Goal: Information Seeking & Learning: Learn about a topic

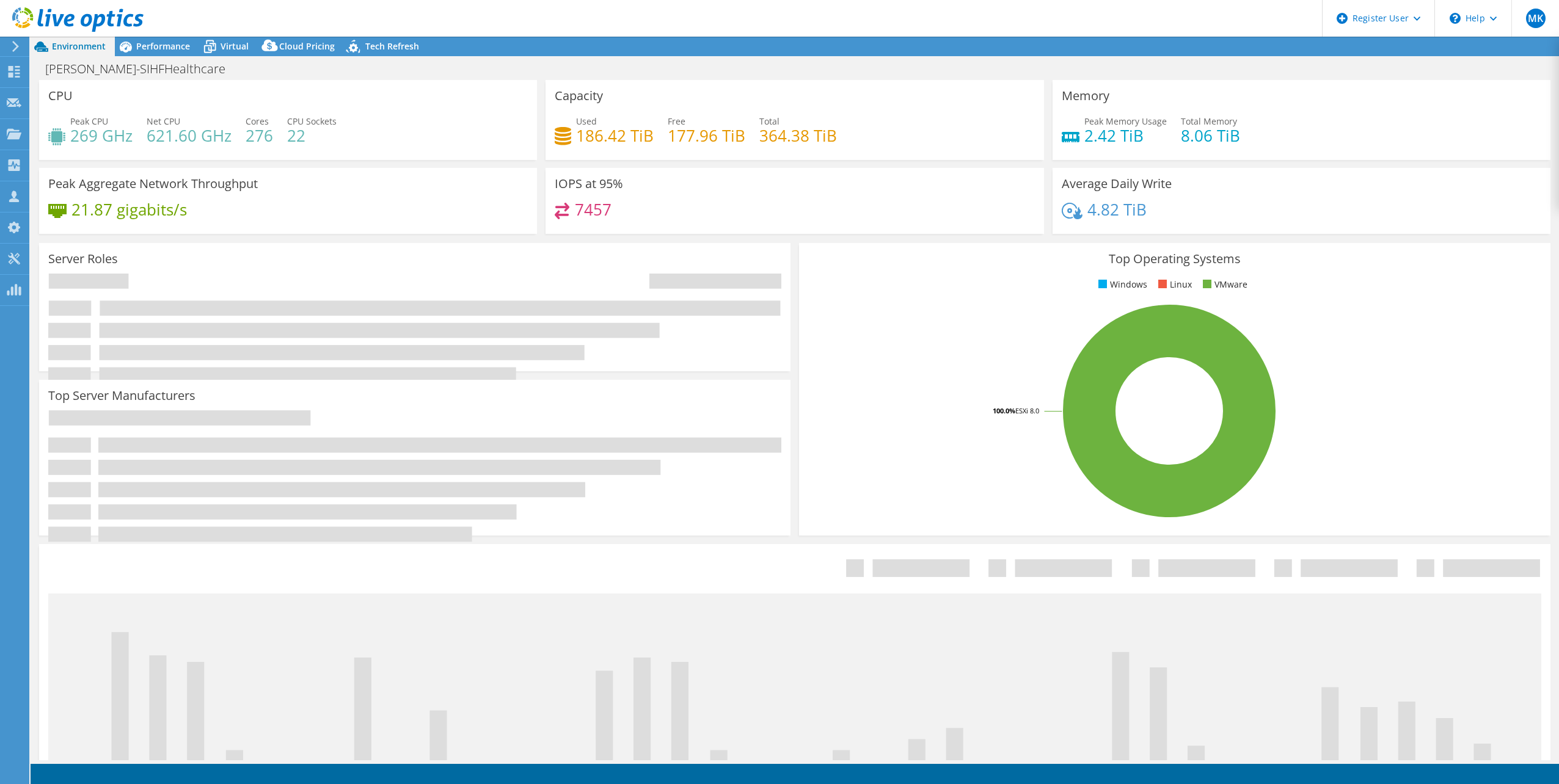
select select "USEast"
select select "USD"
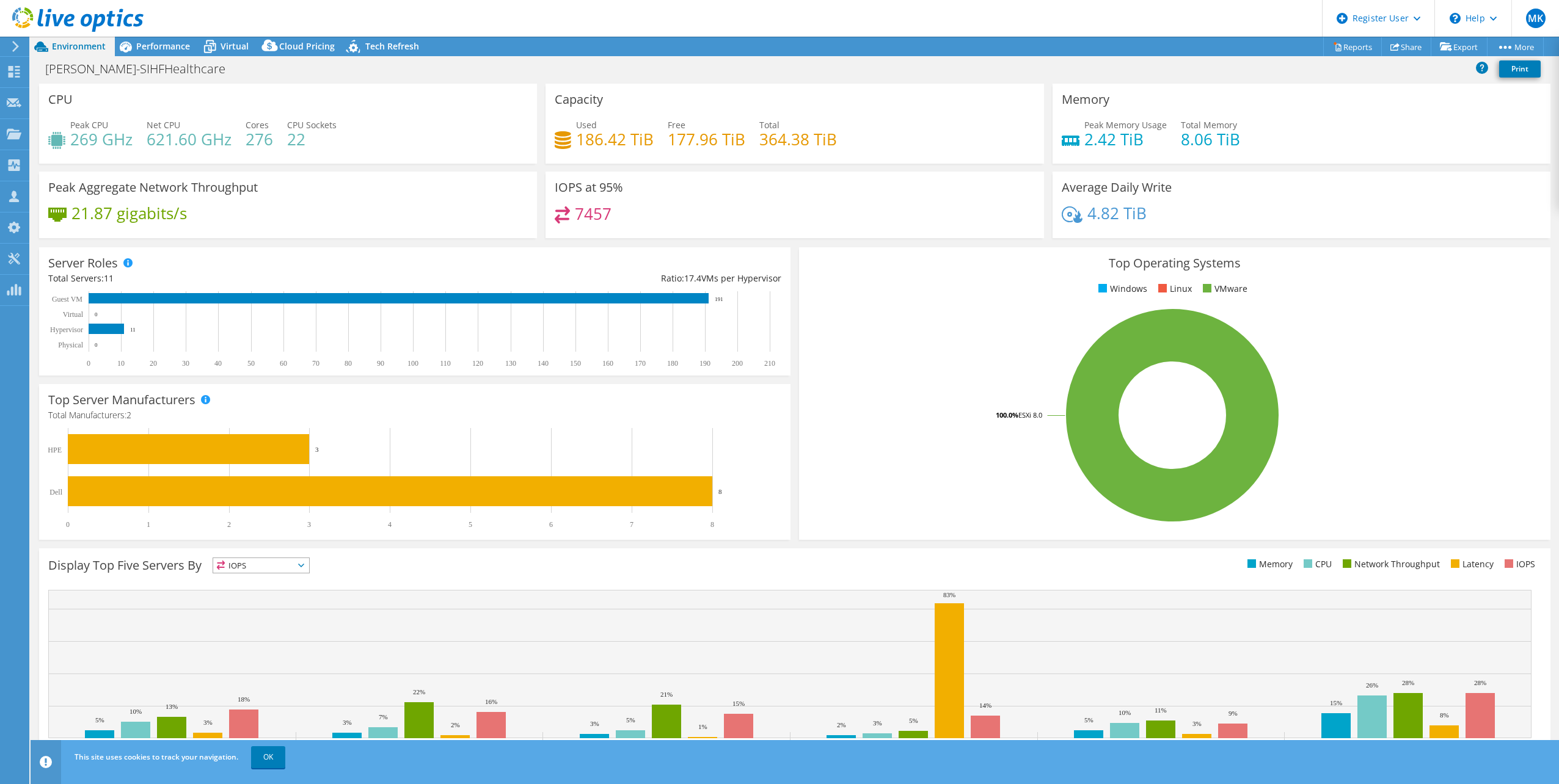
scroll to position [31, 0]
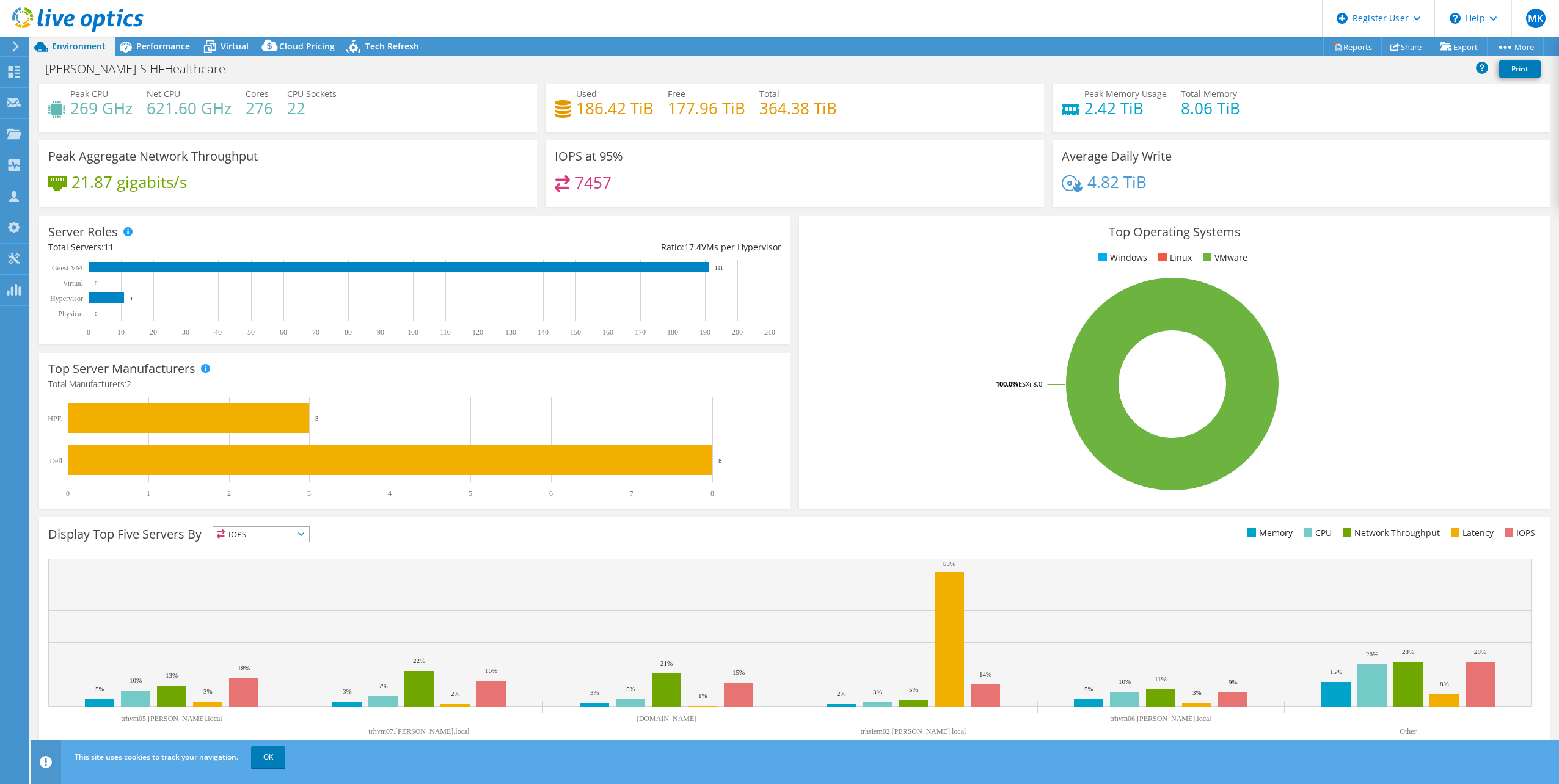
click at [39, 515] on div "MK Dell User [PERSON_NAME] [PERSON_NAME][EMAIL_ADDRESS][PERSON_NAME][DOMAIN_NAM…" at bounding box center [779, 392] width 1559 height 784
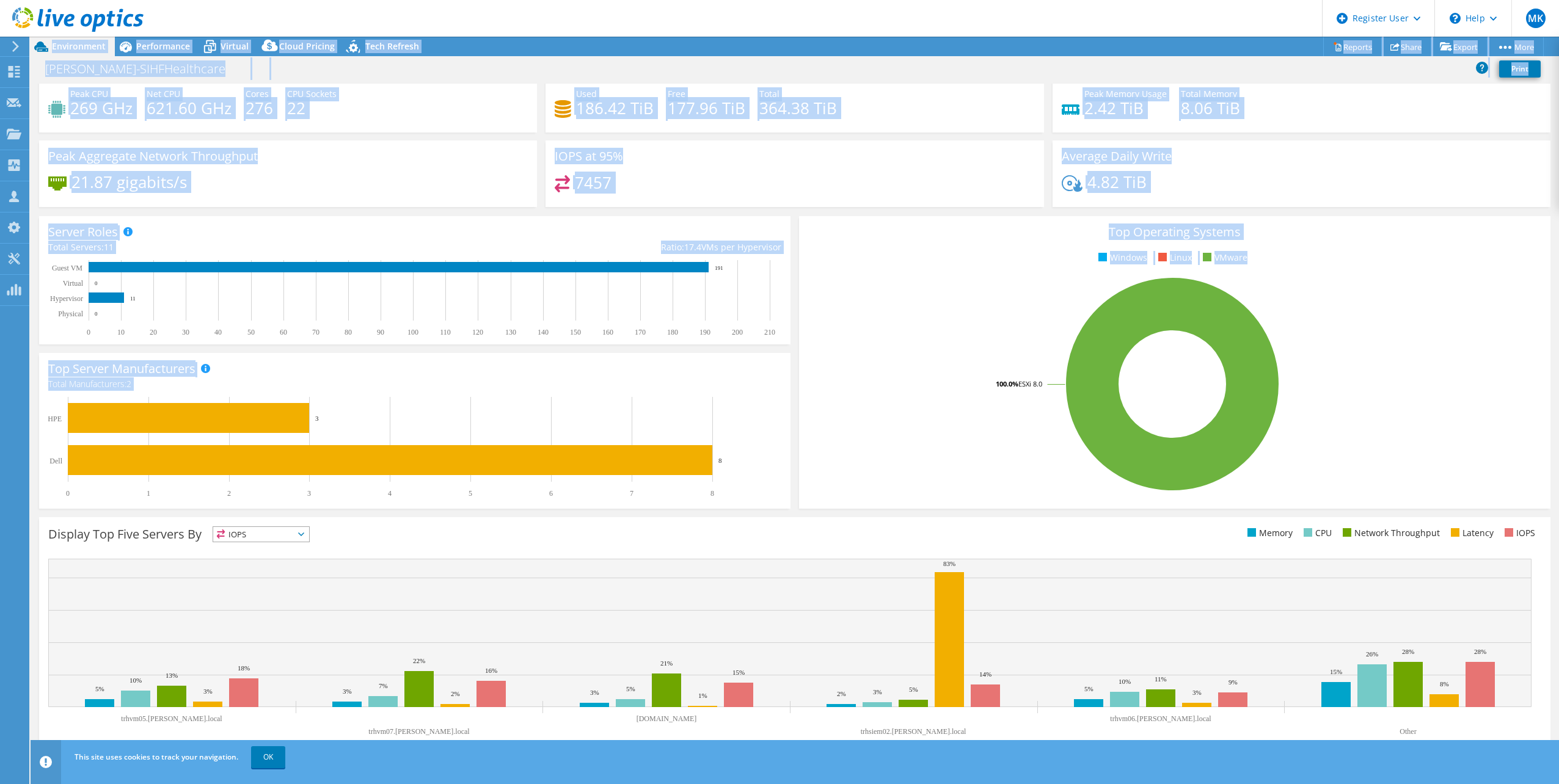
click at [856, 361] on rect at bounding box center [1173, 384] width 728 height 214
click at [859, 305] on rect at bounding box center [1173, 384] width 728 height 214
click at [804, 170] on div "IOPS at 95% 7457" at bounding box center [794, 173] width 498 height 67
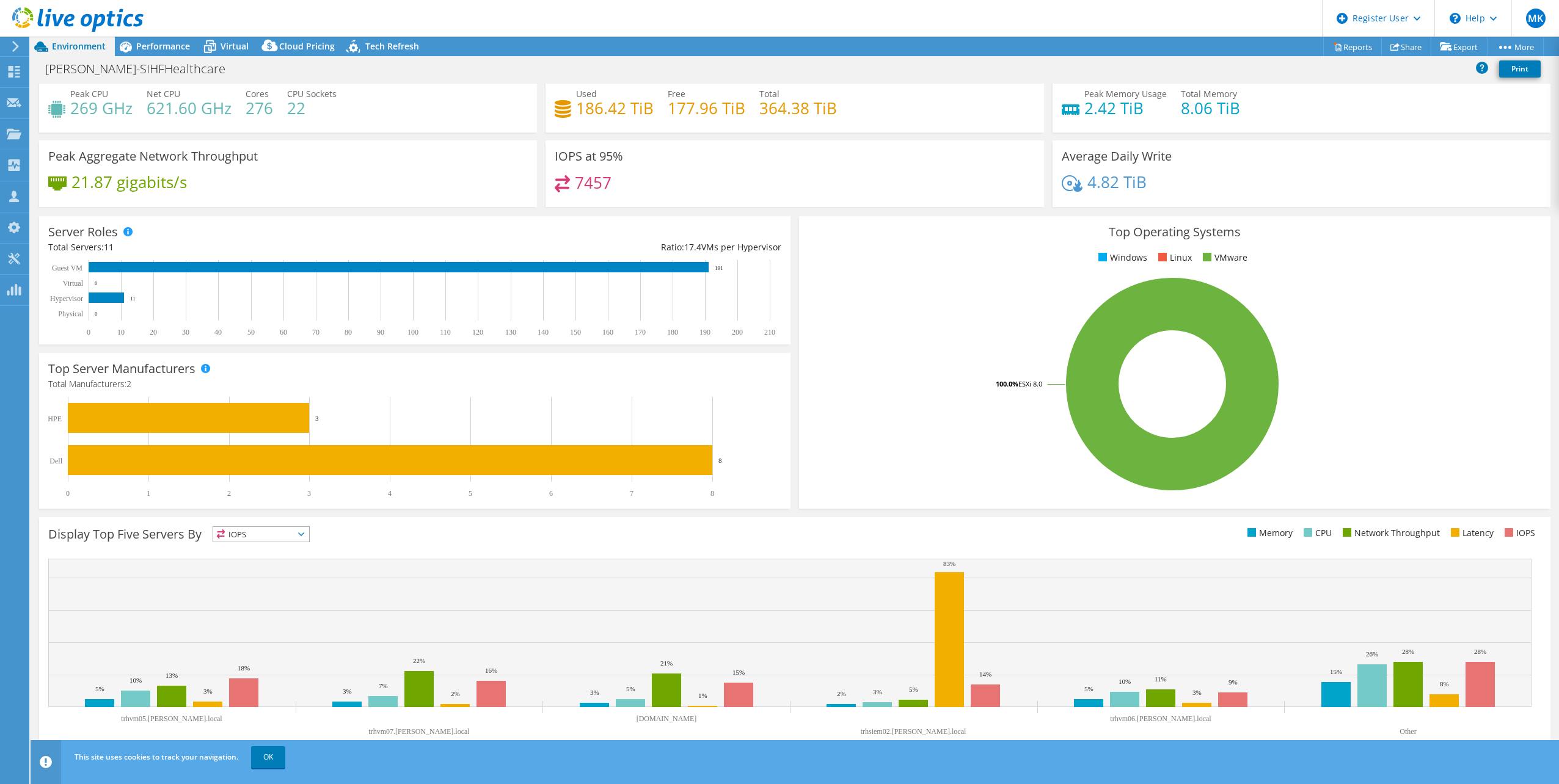
drag, startPoint x: 148, startPoint y: 42, endPoint x: 240, endPoint y: 192, distance: 176.0
click at [148, 42] on span "Performance" at bounding box center [163, 46] width 54 height 11
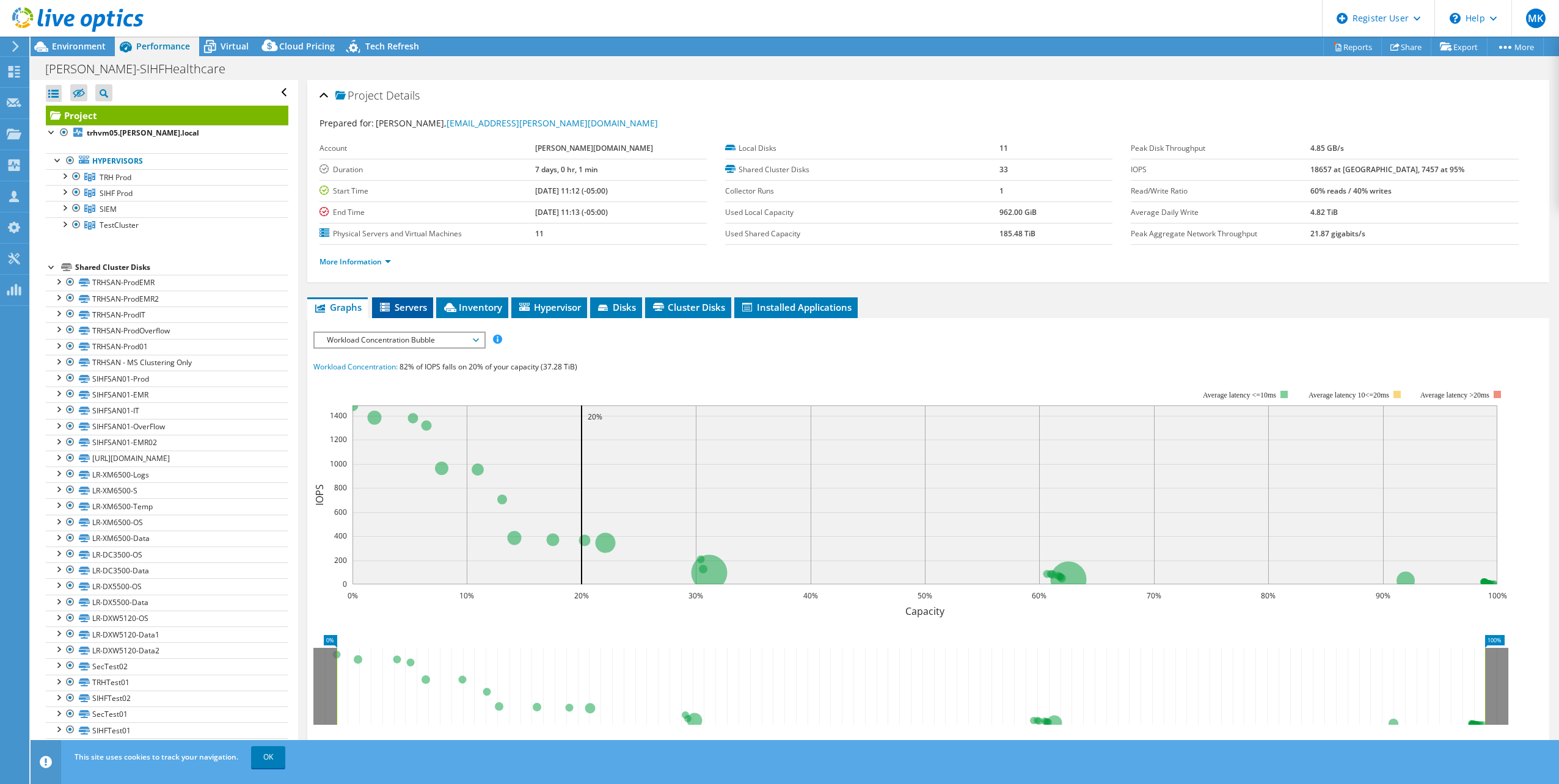
click at [404, 312] on span "Servers" at bounding box center [403, 307] width 49 height 12
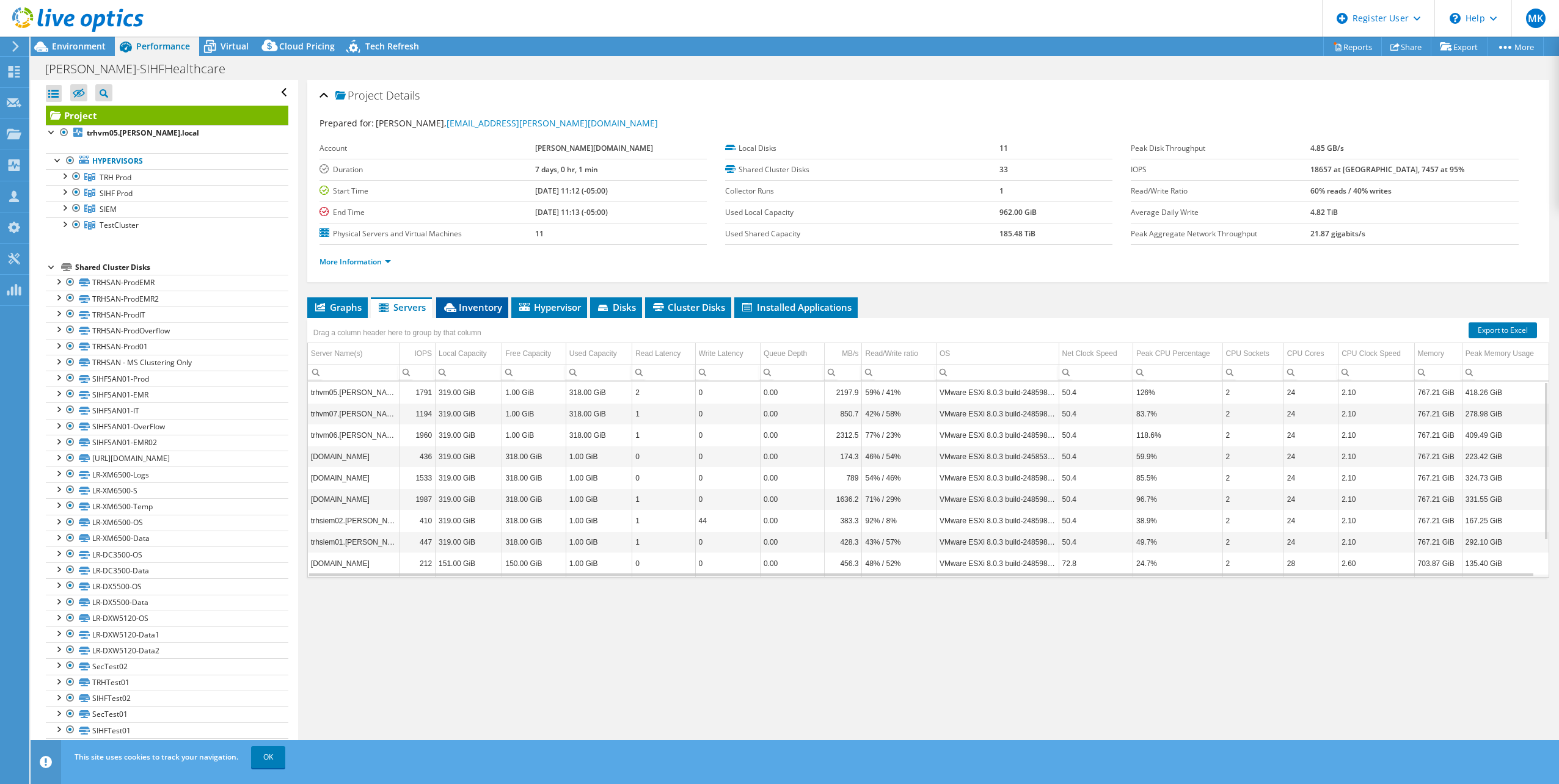
click at [469, 305] on span "Inventory" at bounding box center [472, 307] width 60 height 12
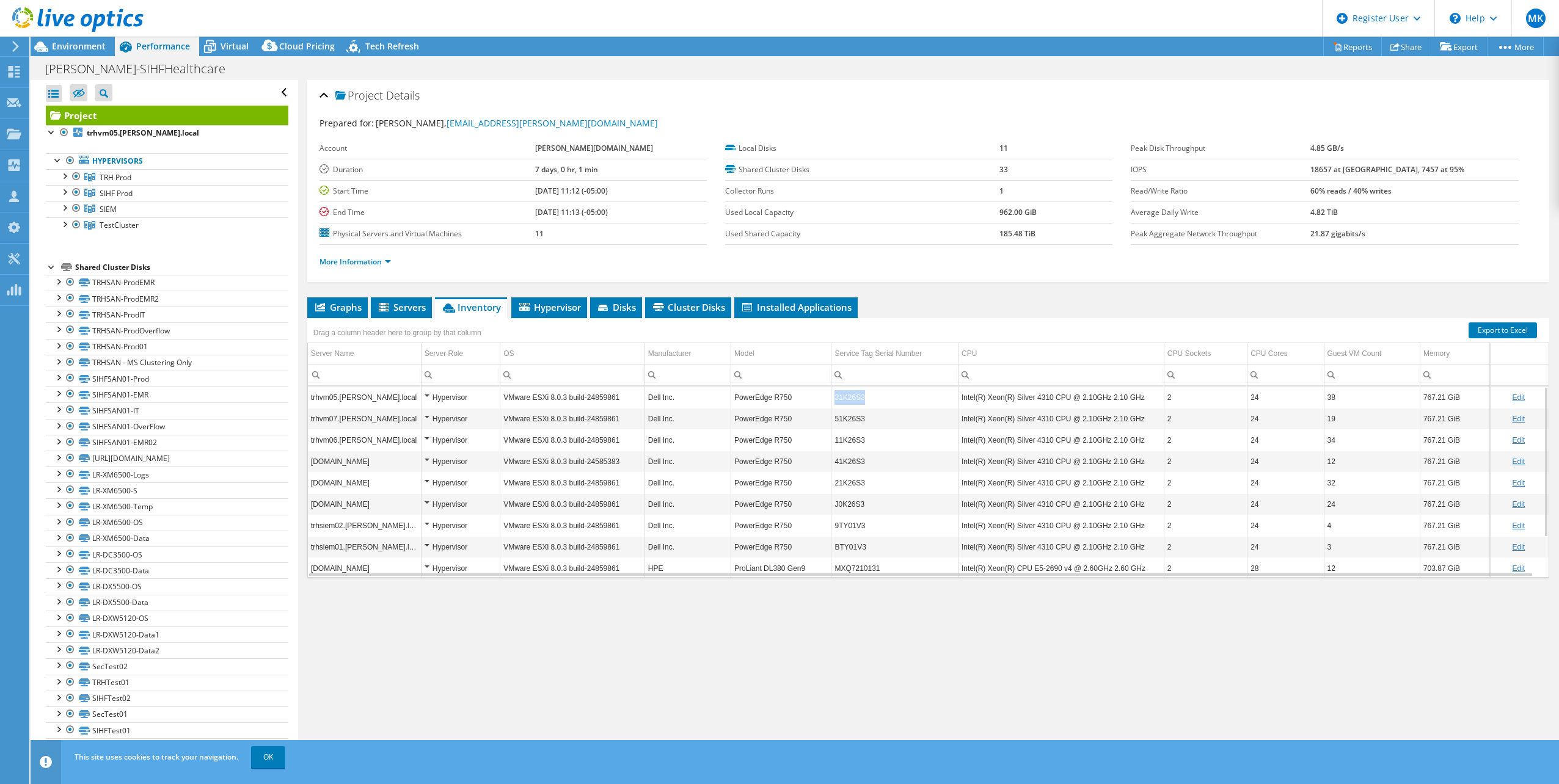
drag, startPoint x: 842, startPoint y: 403, endPoint x: 826, endPoint y: 403, distance: 16.0
click at [826, 403] on tr "trhvm05.[PERSON_NAME].local Hypervisor VMware ESXi 8.0.3 build-24859861 Dell In…" at bounding box center [928, 397] width 1241 height 21
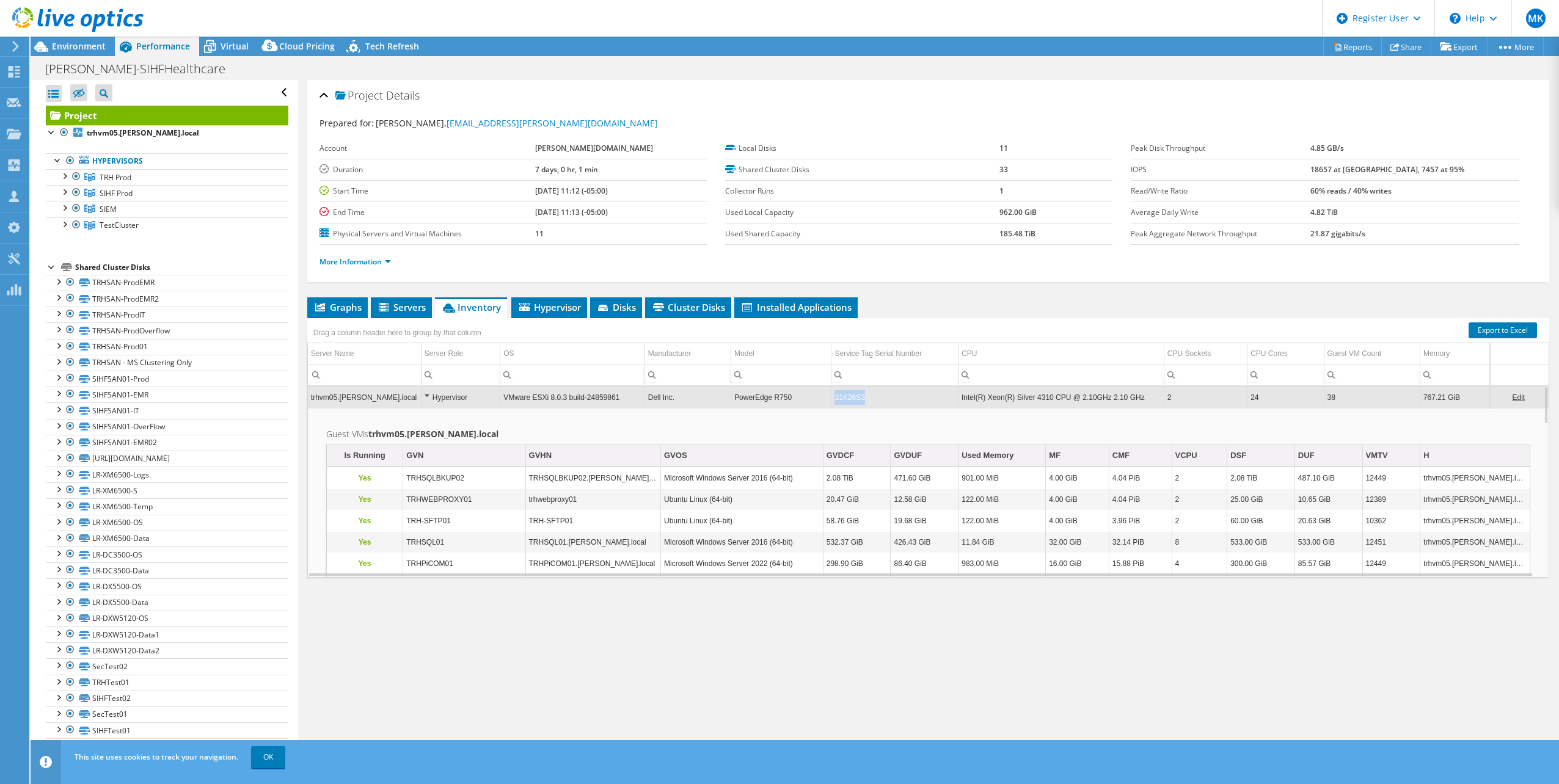
drag, startPoint x: 867, startPoint y: 398, endPoint x: 833, endPoint y: 396, distance: 34.1
click at [833, 396] on td "31K26S3" at bounding box center [895, 397] width 127 height 21
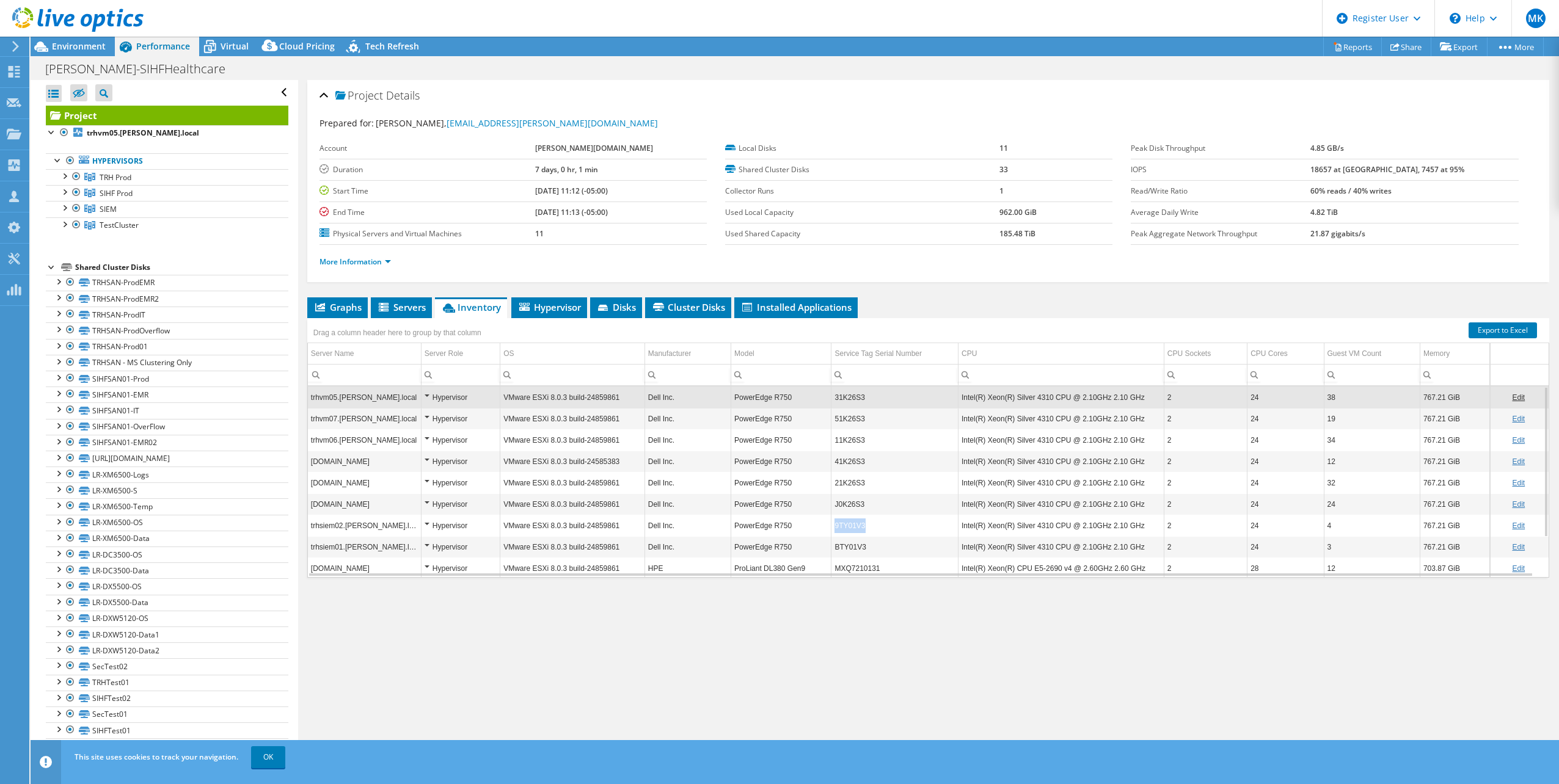
drag, startPoint x: 871, startPoint y: 527, endPoint x: 830, endPoint y: 527, distance: 41.0
click at [831, 527] on td "9TY01V3" at bounding box center [895, 525] width 127 height 21
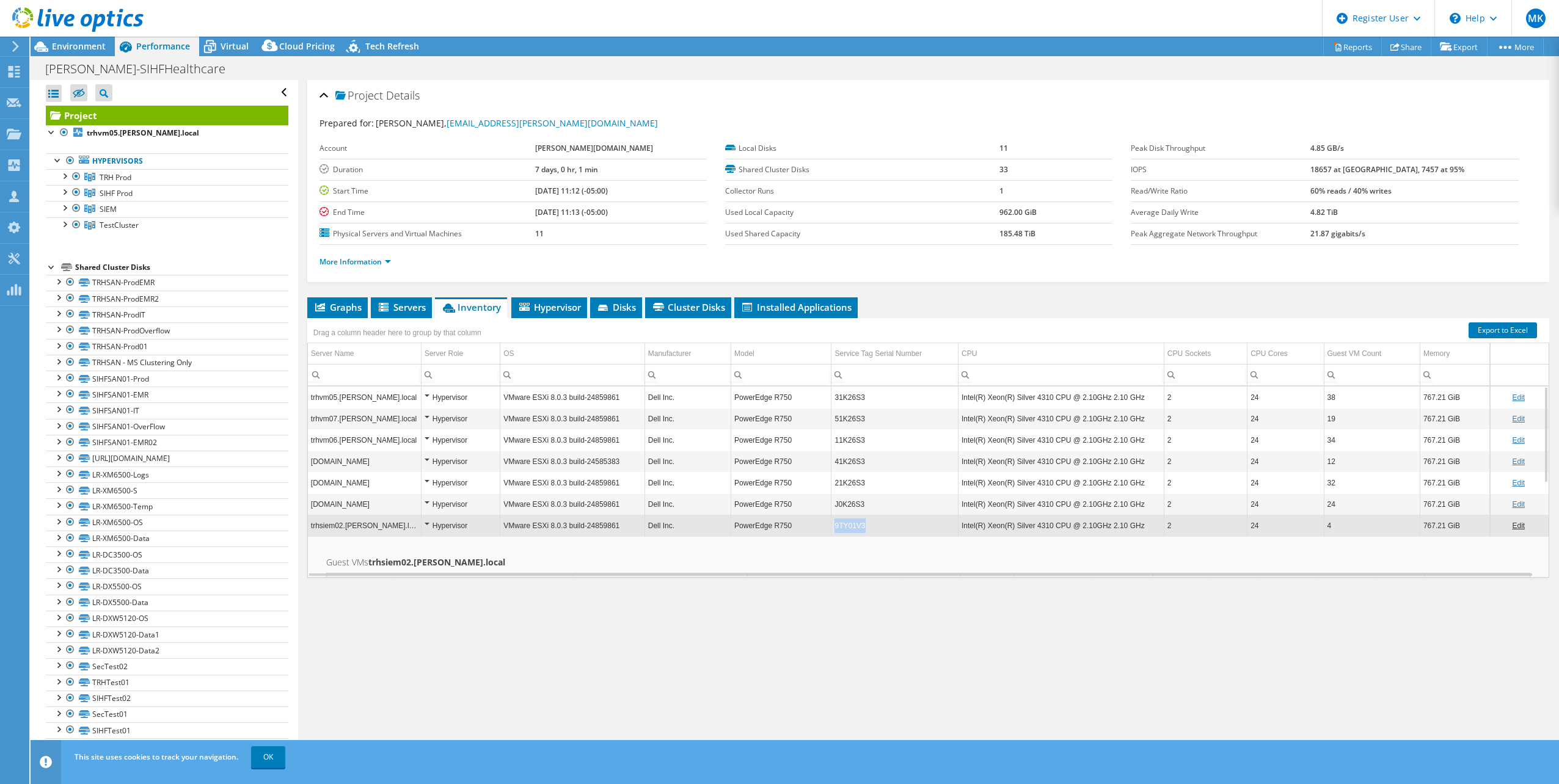
drag, startPoint x: 865, startPoint y: 527, endPoint x: 833, endPoint y: 527, distance: 32.0
click at [833, 527] on td "9TY01V3" at bounding box center [895, 525] width 127 height 21
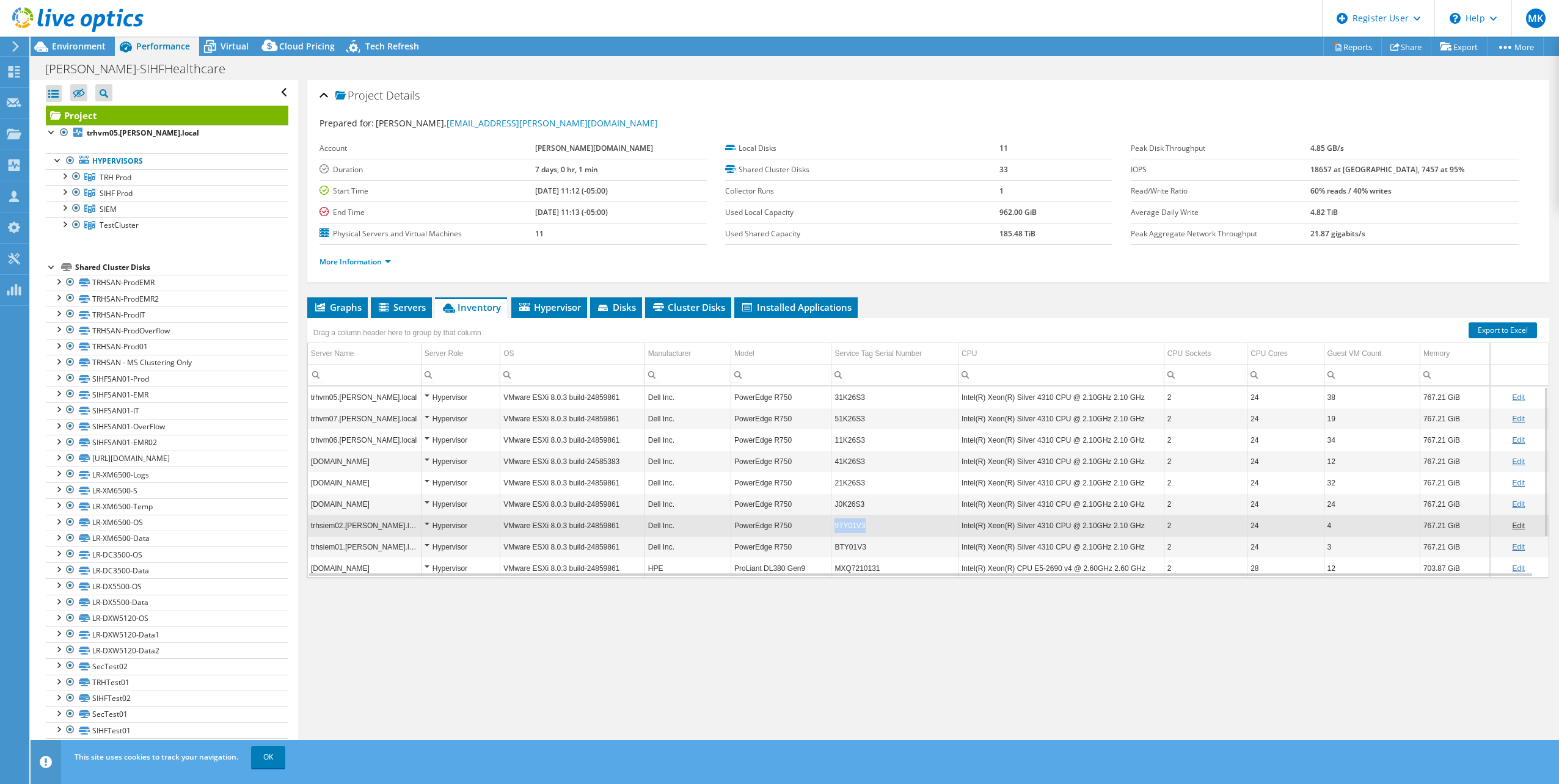
copy td "9TY01V3"
drag, startPoint x: 831, startPoint y: 527, endPoint x: 870, endPoint y: 523, distance: 39.2
click at [870, 523] on td "9TY01V3" at bounding box center [895, 525] width 127 height 21
